Goal: Task Accomplishment & Management: Use online tool/utility

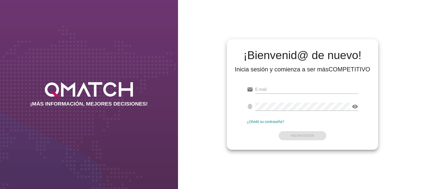
type input "[EMAIL_ADDRESS][DOMAIN_NAME]"
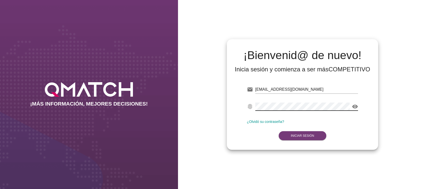
click at [299, 134] on button "Iniciar Sesión" at bounding box center [303, 135] width 48 height 9
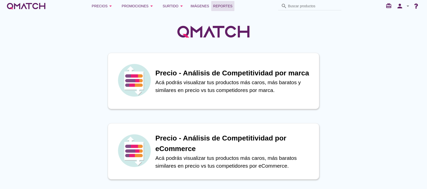
click at [220, 6] on span "Reportes" at bounding box center [222, 6] width 19 height 6
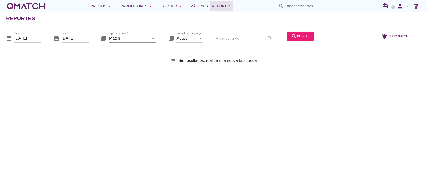
click at [125, 39] on input "Match" at bounding box center [129, 38] width 40 height 8
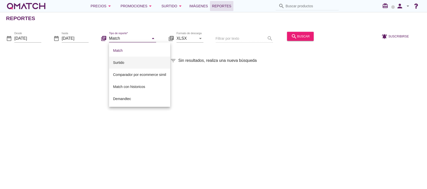
click at [121, 65] on div "Surtido" at bounding box center [139, 63] width 53 height 6
type input "Surtido"
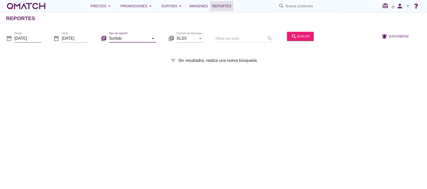
click at [37, 39] on input "[DATE]" at bounding box center [27, 38] width 27 height 8
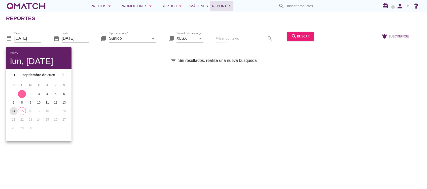
click at [13, 109] on div "14" at bounding box center [14, 111] width 8 height 5
type input "[DATE]"
click at [294, 35] on div "search buscar" at bounding box center [300, 36] width 19 height 6
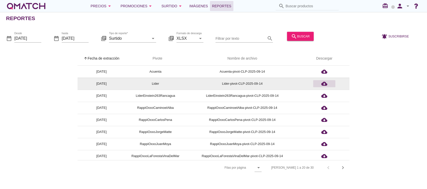
click at [325, 84] on icon "cloud_download" at bounding box center [324, 84] width 6 height 6
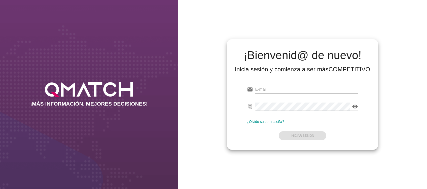
type input "[EMAIL_ADDRESS][DOMAIN_NAME]"
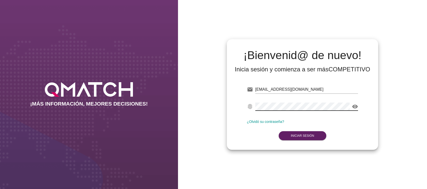
click at [254, 130] on form "email [PERSON_NAME][EMAIL_ADDRESS][PERSON_NAME][DOMAIN_NAME] fingerprint visibi…" at bounding box center [302, 112] width 111 height 59
click at [285, 137] on button "Iniciar Sesión" at bounding box center [303, 135] width 48 height 9
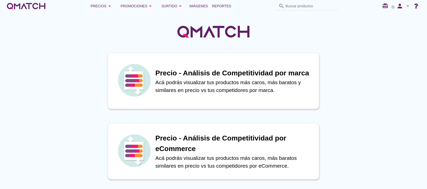
click at [305, 2] on div "Precios arrow_drop_down Promociones arrow_drop_down Surtido arrow_drop_down Imá…" at bounding box center [213, 6] width 415 height 10
click at [305, 5] on input "Buscar productos" at bounding box center [310, 6] width 50 height 8
paste input "HELADO CHAMONIX [PERSON_NAME] 2.5LT 2022"
type input "HELADO CHAMONIX [PERSON_NAME] 2.5LT 2022"
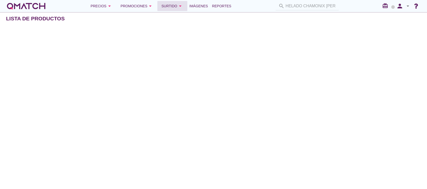
drag, startPoint x: 171, startPoint y: 6, endPoint x: 184, endPoint y: 6, distance: 12.6
click at [171, 6] on div "Surtido arrow_drop_down" at bounding box center [172, 6] width 22 height 6
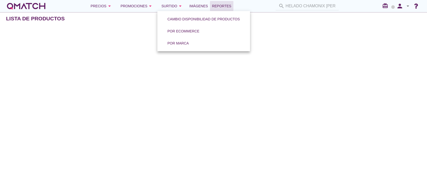
click at [217, 8] on span "Reportes" at bounding box center [221, 6] width 19 height 6
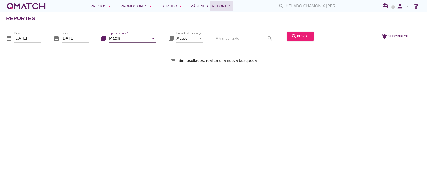
click at [140, 37] on input "Match" at bounding box center [129, 38] width 40 height 8
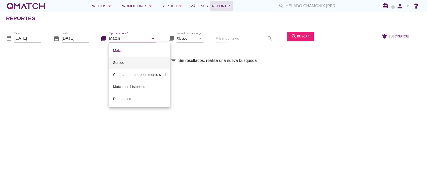
click at [129, 57] on div "Surtido" at bounding box center [139, 63] width 53 height 12
type input "Surtido"
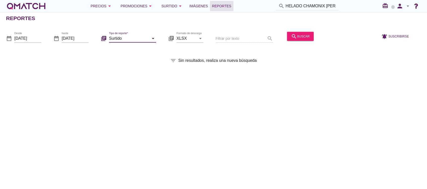
click at [152, 36] on icon "arrow_drop_down" at bounding box center [153, 38] width 6 height 6
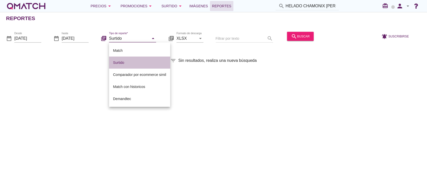
click at [124, 60] on div "Surtido" at bounding box center [139, 63] width 53 height 6
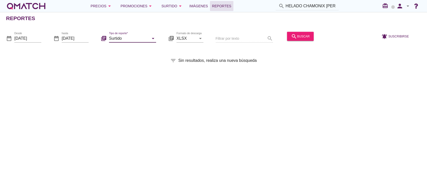
click at [135, 38] on input "Surtido" at bounding box center [129, 38] width 40 height 8
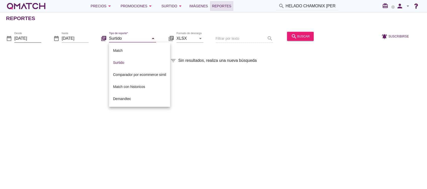
click at [34, 38] on input "[DATE]" at bounding box center [27, 38] width 27 height 8
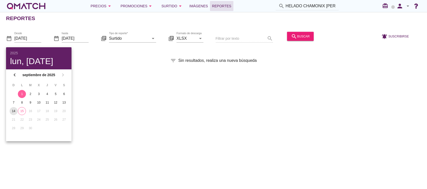
click at [16, 109] on button "14" at bounding box center [14, 111] width 8 height 8
type input "[DATE]"
click at [293, 38] on div "search buscar" at bounding box center [300, 36] width 19 height 6
